Goal: Navigation & Orientation: Find specific page/section

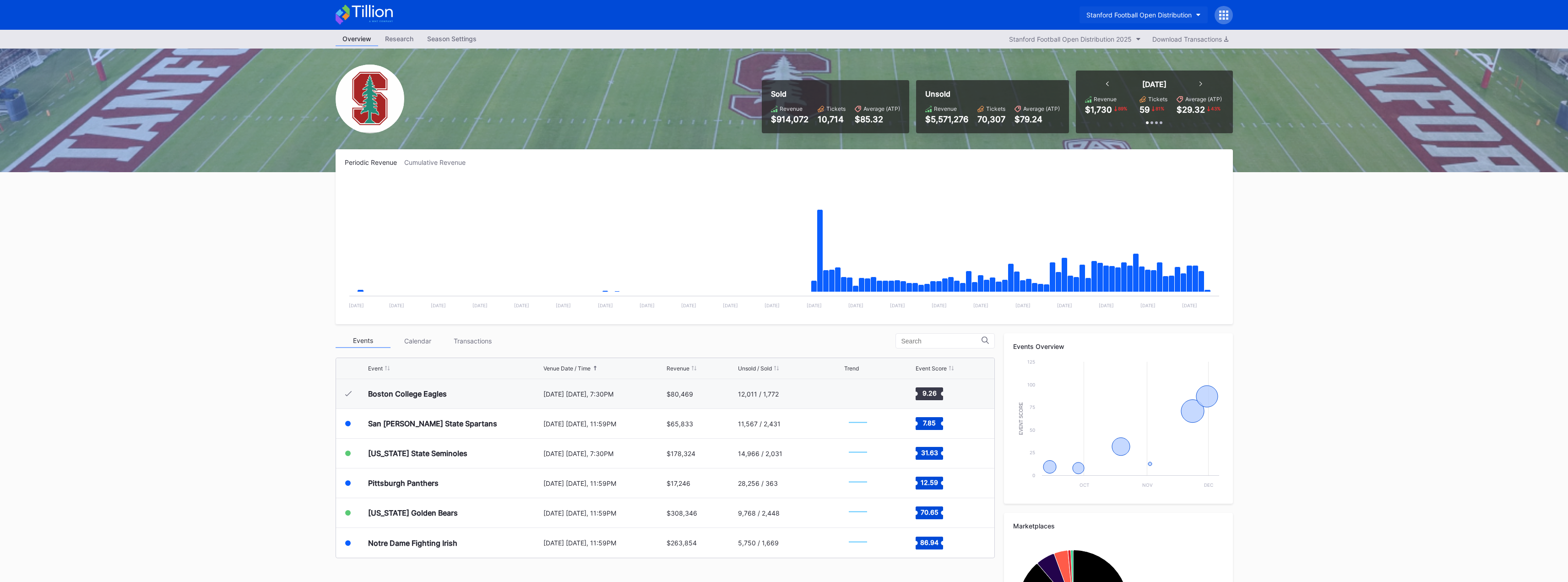
click at [1180, 13] on div "Stanford Football Open Distribution" at bounding box center [1139, 15] width 105 height 8
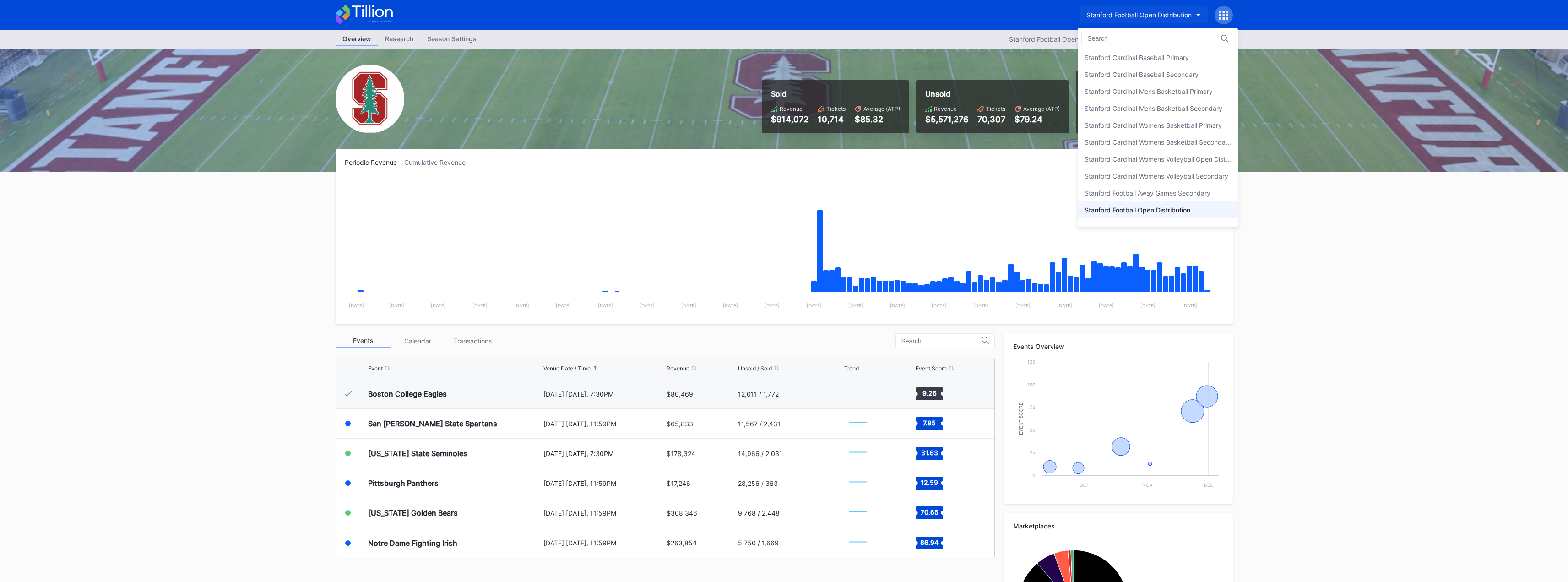
scroll to position [12, 0]
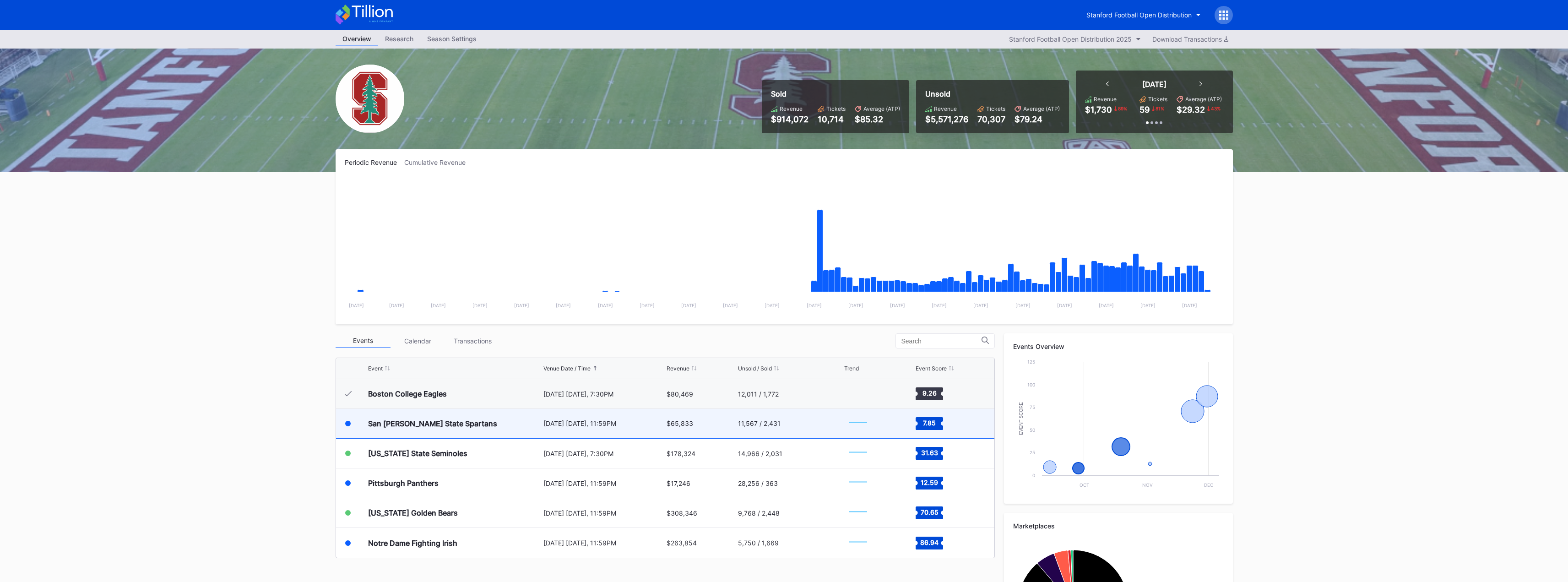
click at [442, 425] on div "San [PERSON_NAME] State Spartans" at bounding box center [432, 423] width 129 height 9
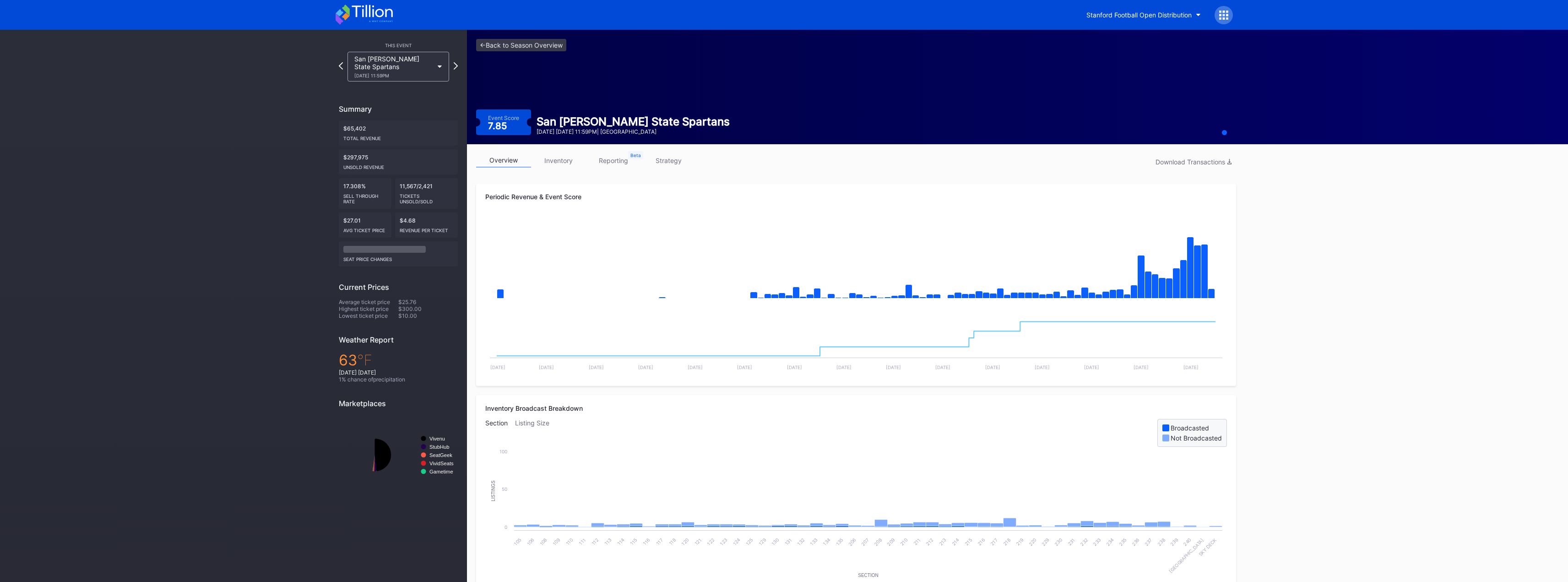
click at [679, 156] on link "strategy" at bounding box center [668, 160] width 55 height 14
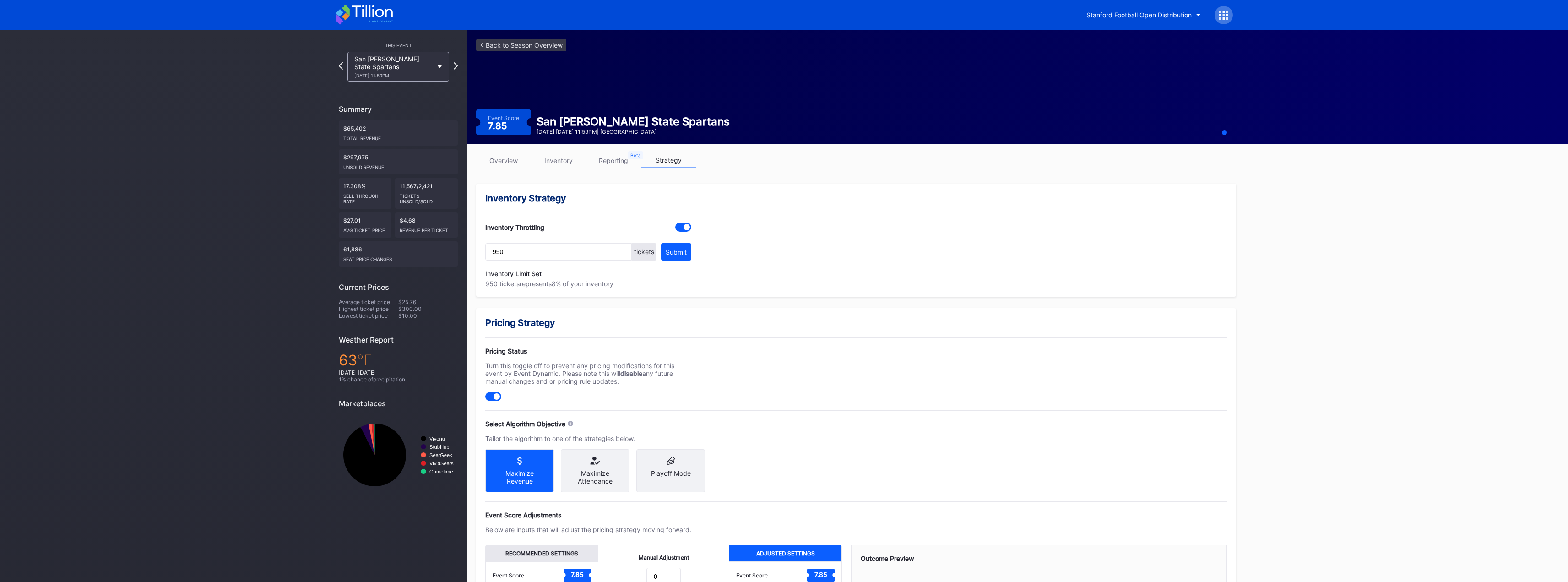
click at [609, 165] on link "reporting" at bounding box center [614, 160] width 55 height 14
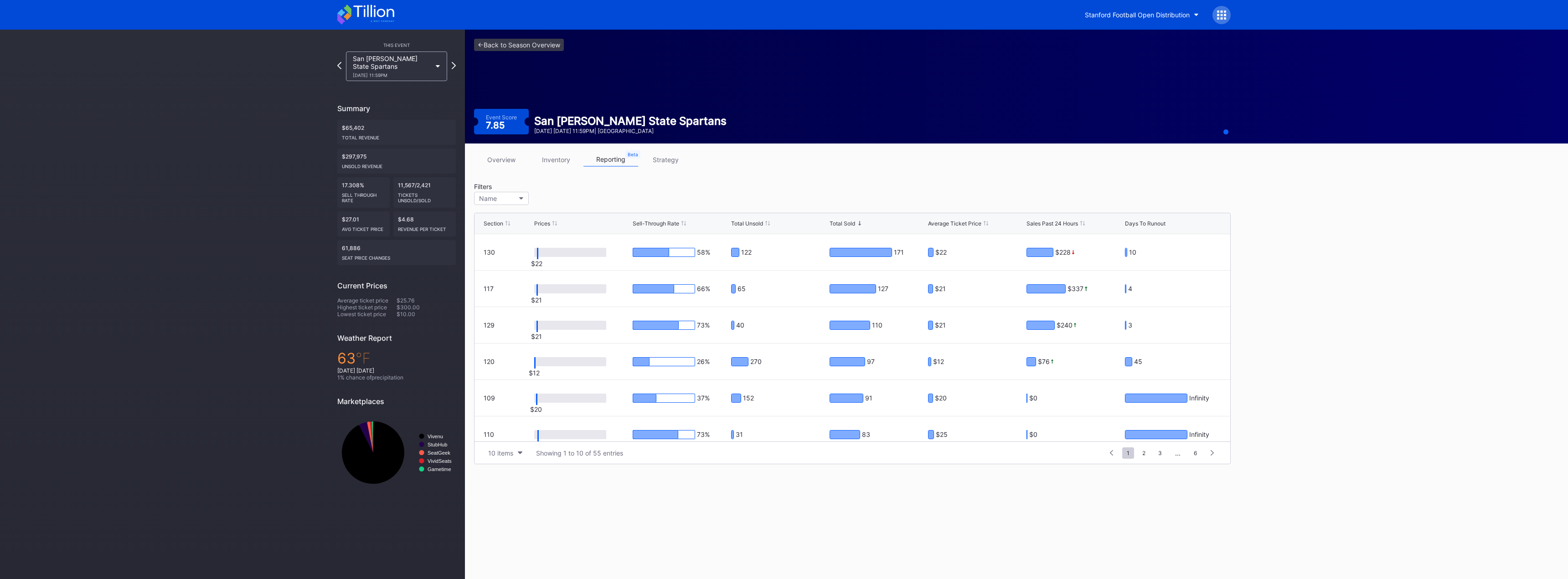
click at [553, 162] on link "inventory" at bounding box center [556, 159] width 55 height 14
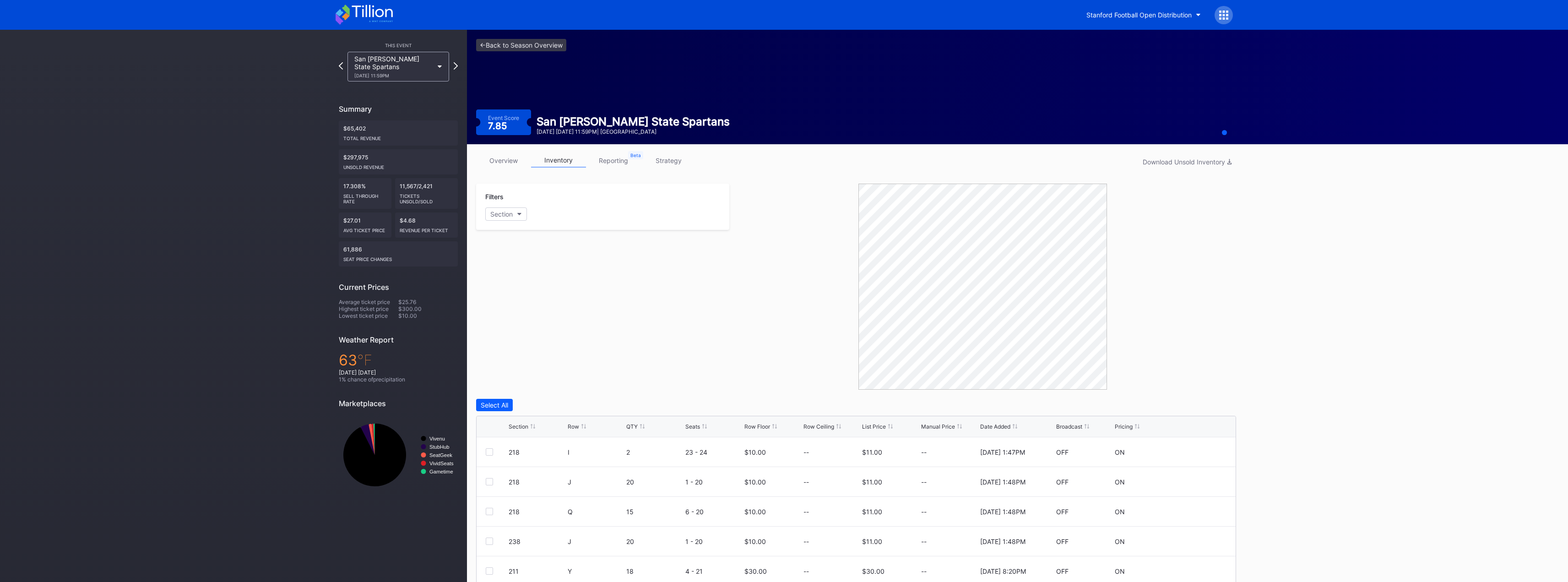
click at [367, 9] on icon at bounding box center [372, 11] width 41 height 12
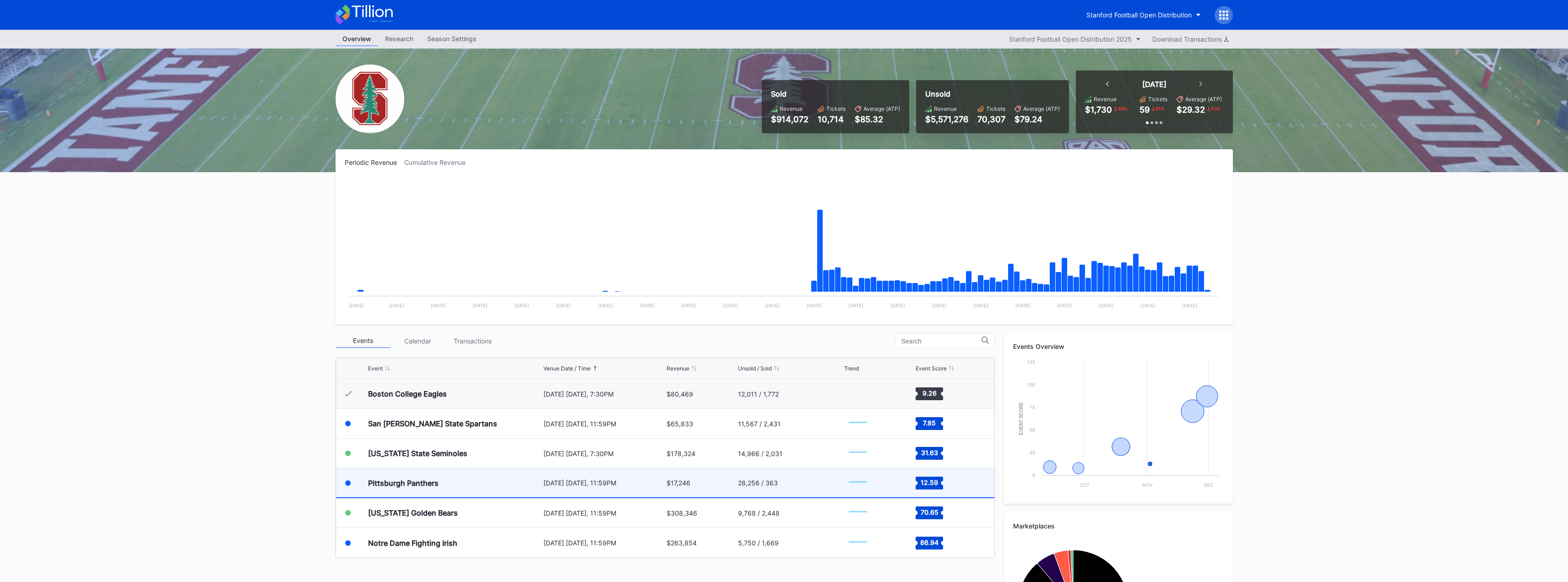
click at [459, 479] on div "Pittsburgh Panthers" at bounding box center [454, 482] width 173 height 29
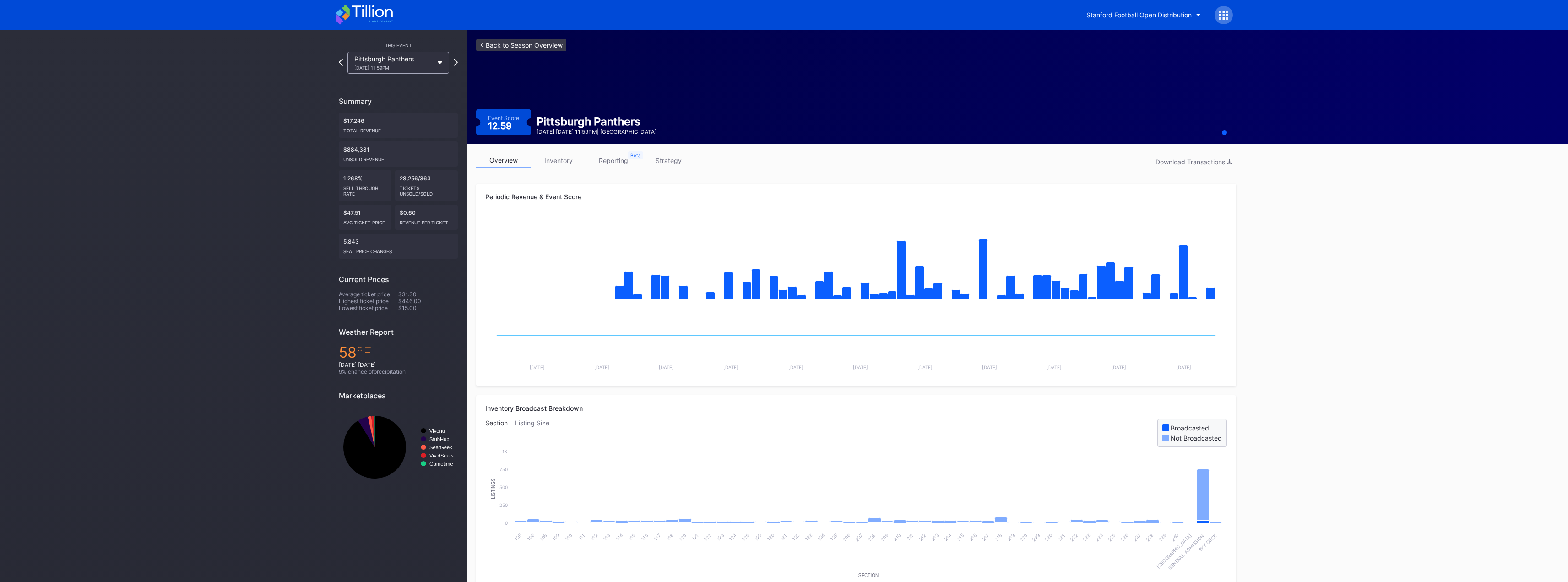
click at [509, 43] on link "<- Back to Season Overview" at bounding box center [521, 45] width 90 height 12
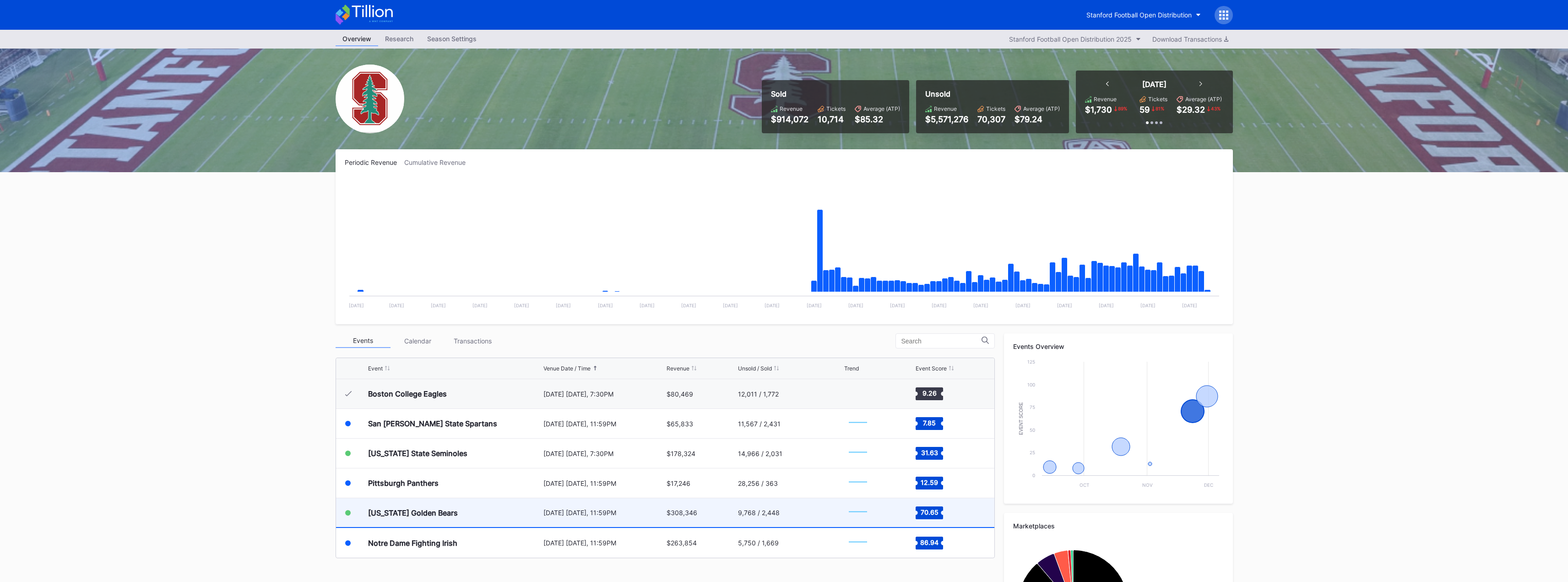
click at [498, 511] on div "[US_STATE] Golden Bears" at bounding box center [454, 512] width 173 height 29
